Goal: Task Accomplishment & Management: Use online tool/utility

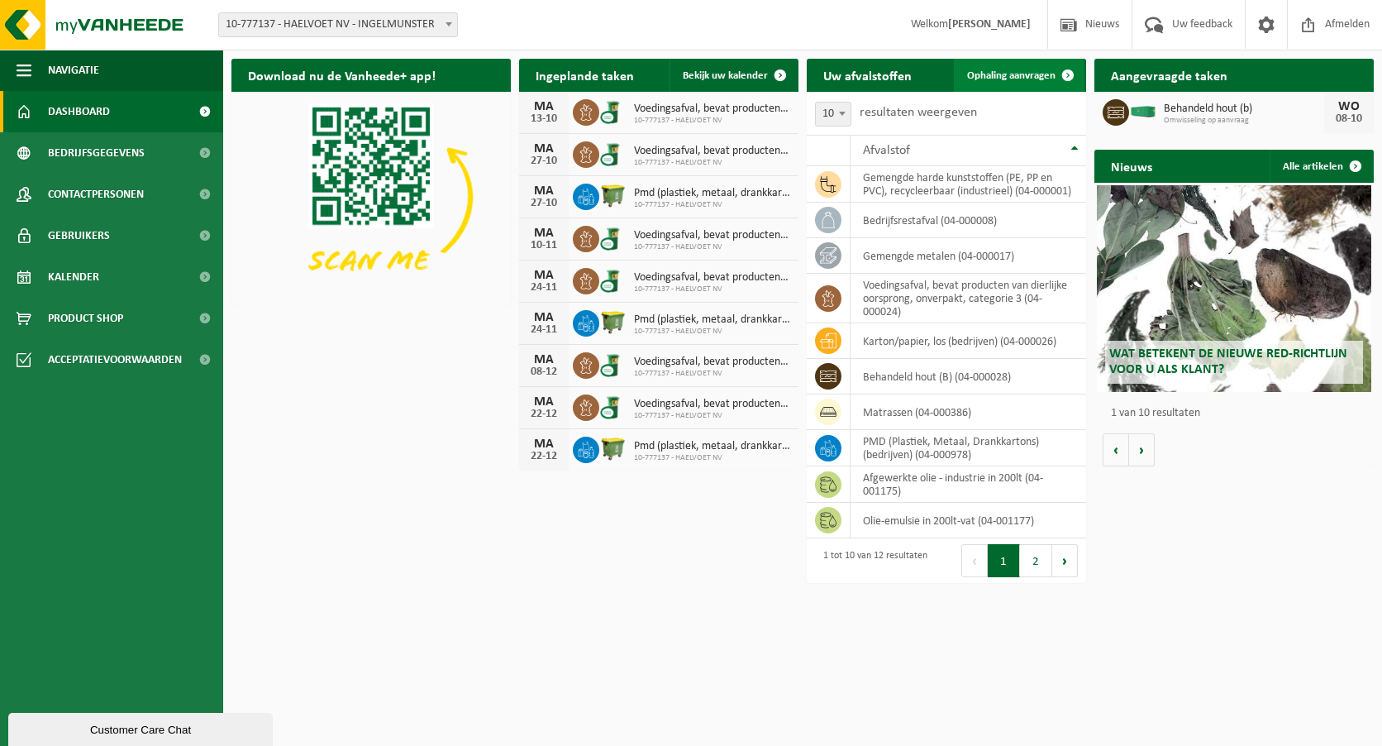
click at [1067, 74] on span at bounding box center [1068, 75] width 33 height 33
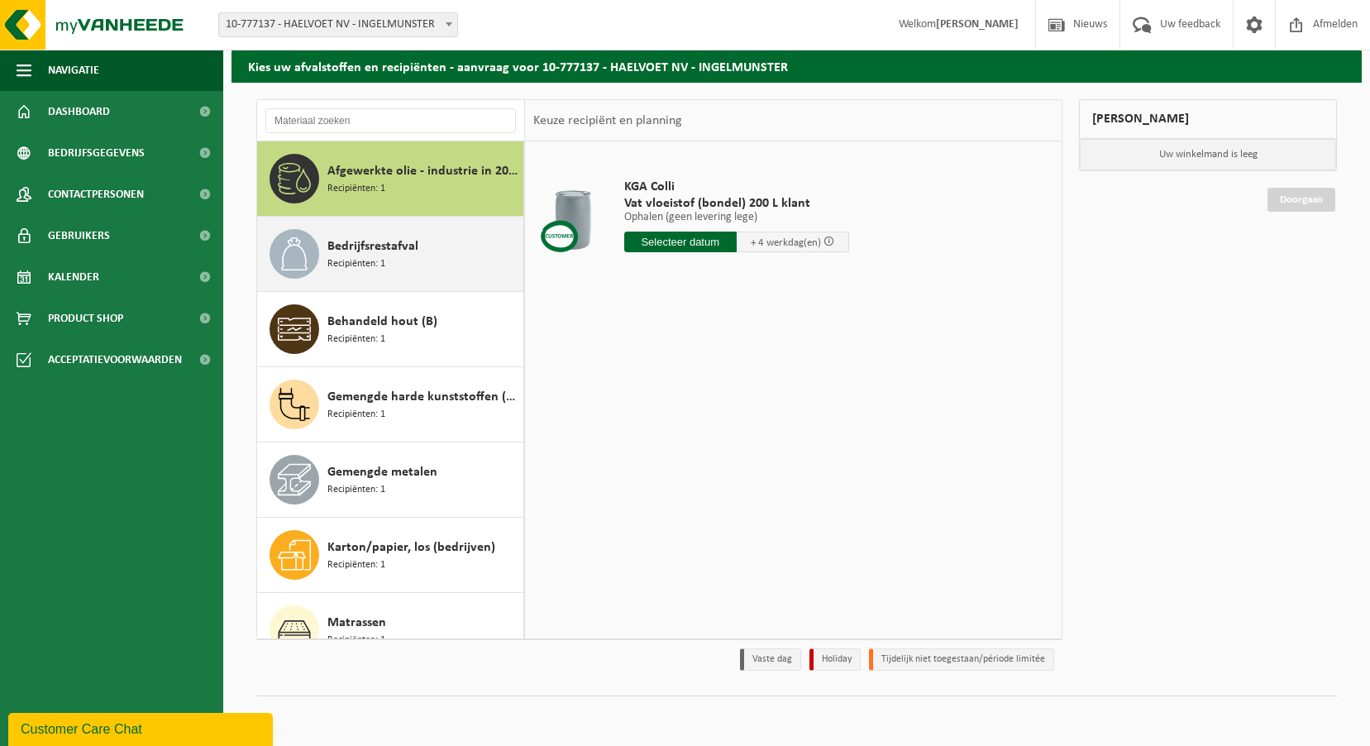
click at [422, 270] on div "Bedrijfsrestafval Recipiënten: 1" at bounding box center [423, 254] width 192 height 50
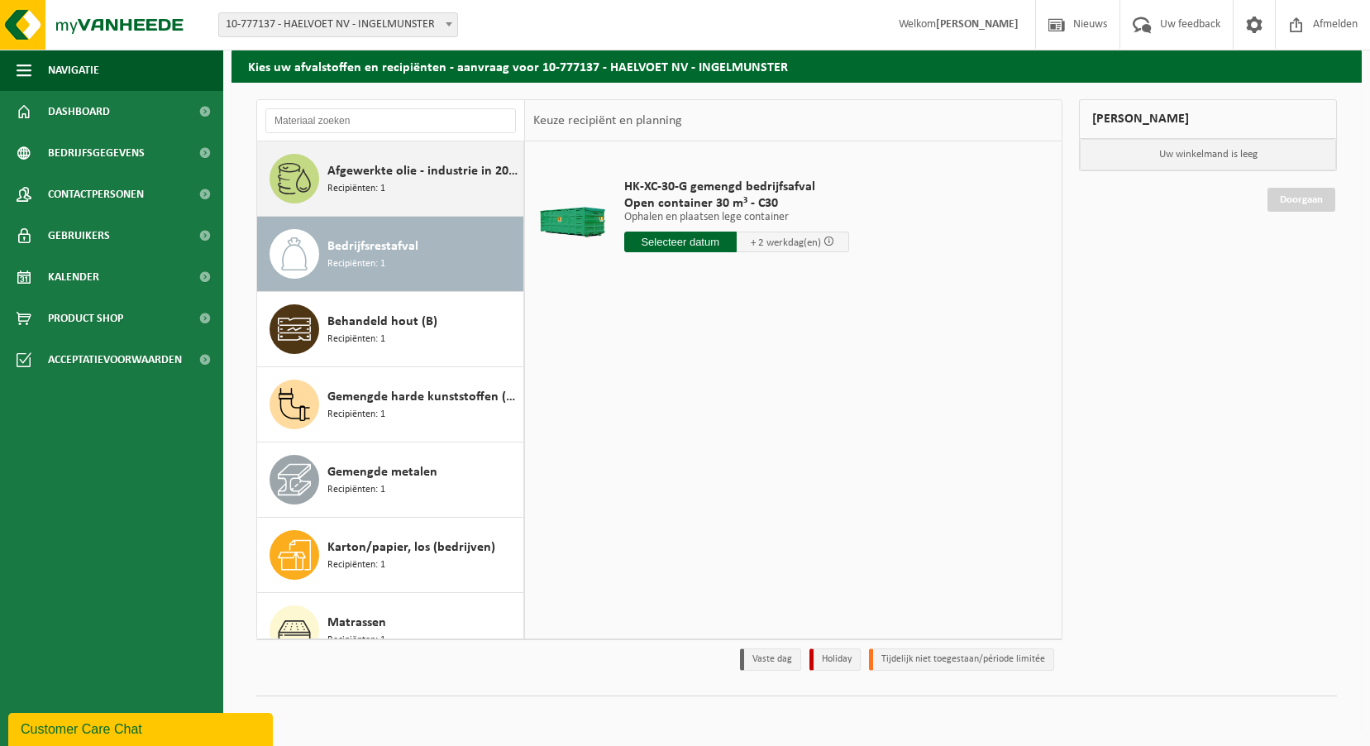
click at [435, 180] on span "Afgewerkte olie - industrie in 200lt" at bounding box center [423, 171] width 192 height 20
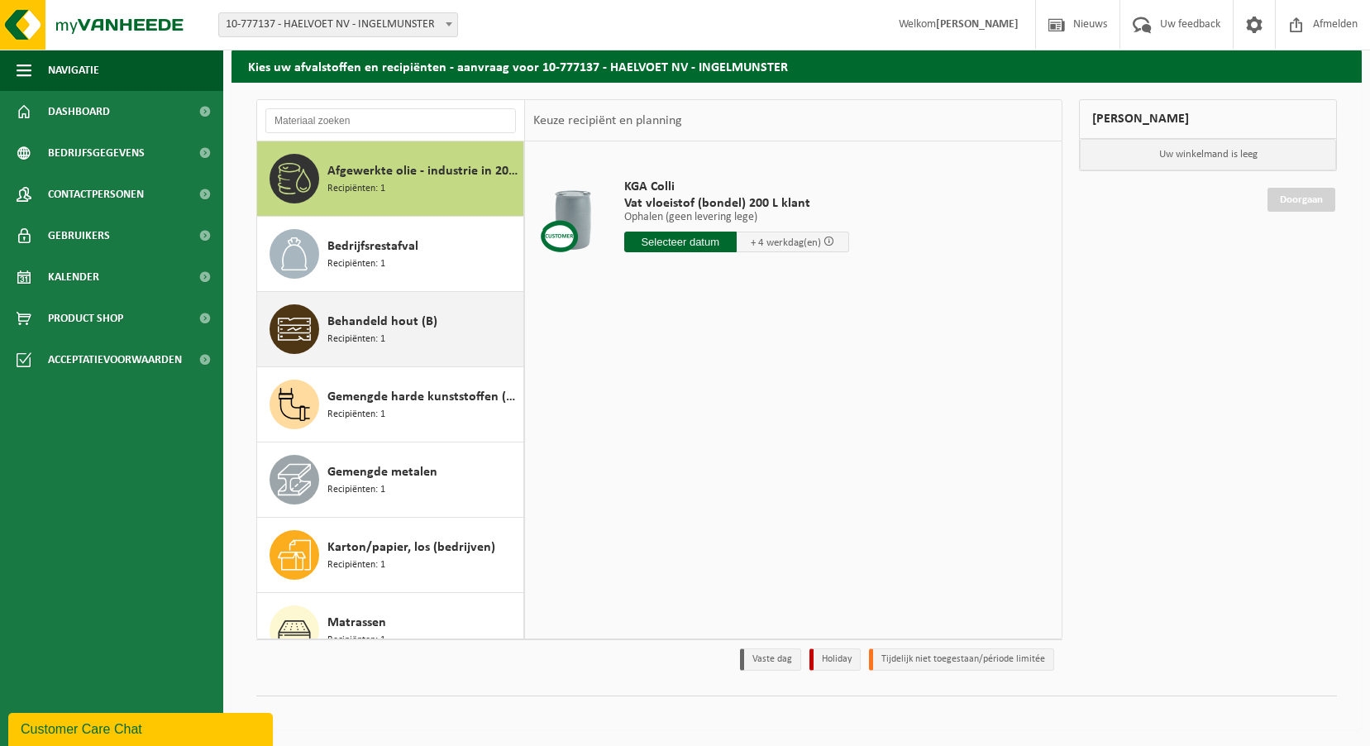
click at [404, 345] on div "Behandeld hout (B) Recipiënten: 1" at bounding box center [423, 329] width 192 height 50
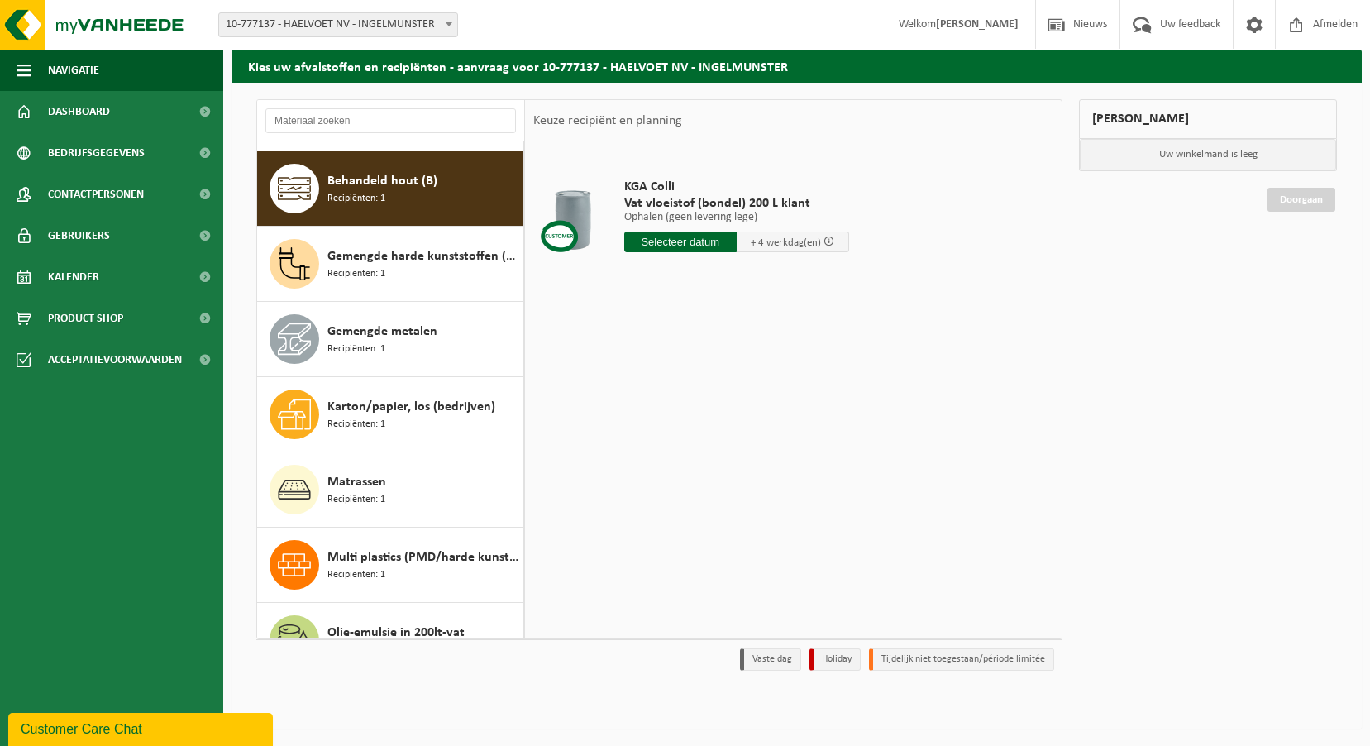
scroll to position [150, 0]
